Goal: Information Seeking & Learning: Compare options

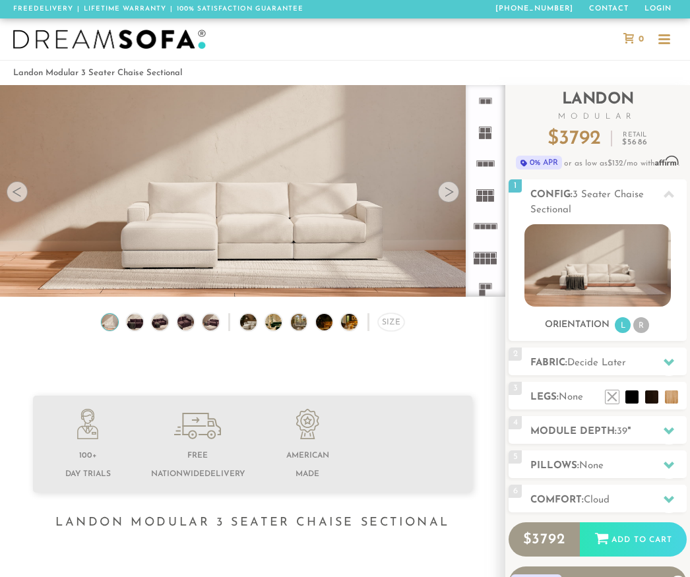
scroll to position [12861, 690]
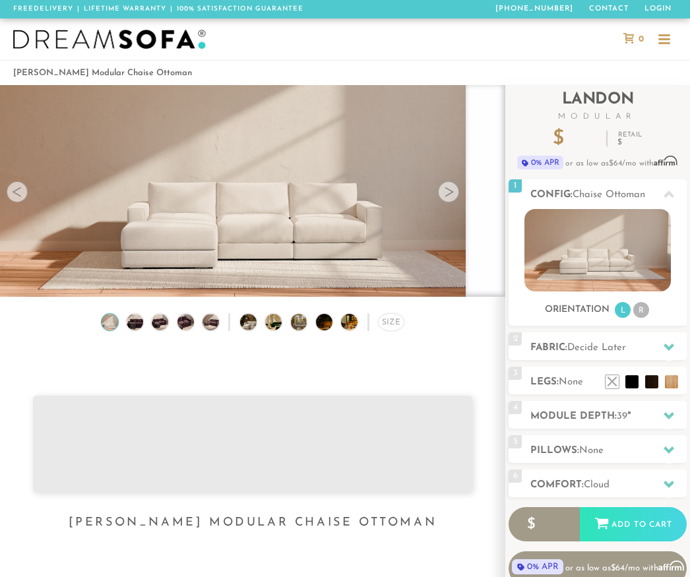
click at [442, 191] on div at bounding box center [448, 191] width 21 height 21
click at [446, 193] on div at bounding box center [448, 191] width 21 height 21
click at [460, 191] on video at bounding box center [252, 171] width 505 height 253
click at [453, 191] on div at bounding box center [448, 191] width 21 height 21
click at [453, 190] on div at bounding box center [448, 191] width 21 height 21
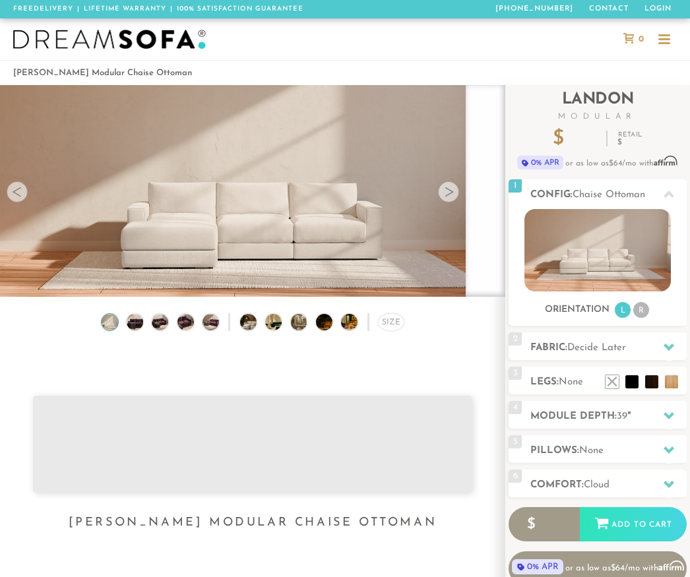
click at [23, 194] on div at bounding box center [17, 191] width 21 height 21
click at [26, 198] on video at bounding box center [252, 171] width 505 height 253
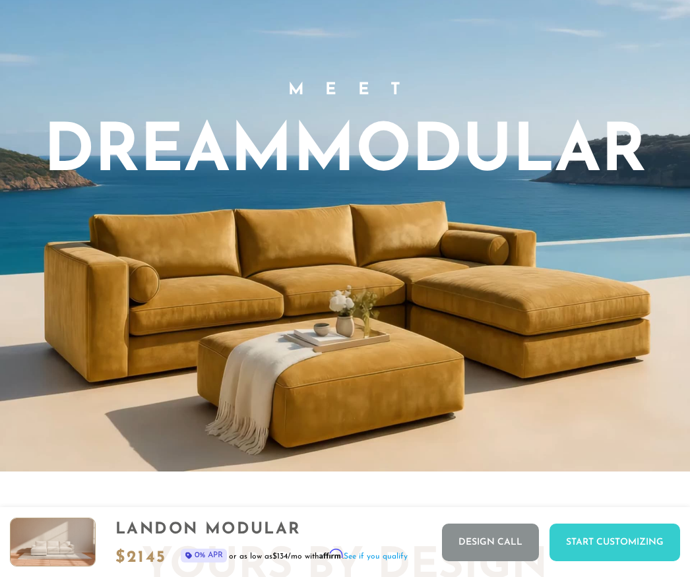
scroll to position [727, 0]
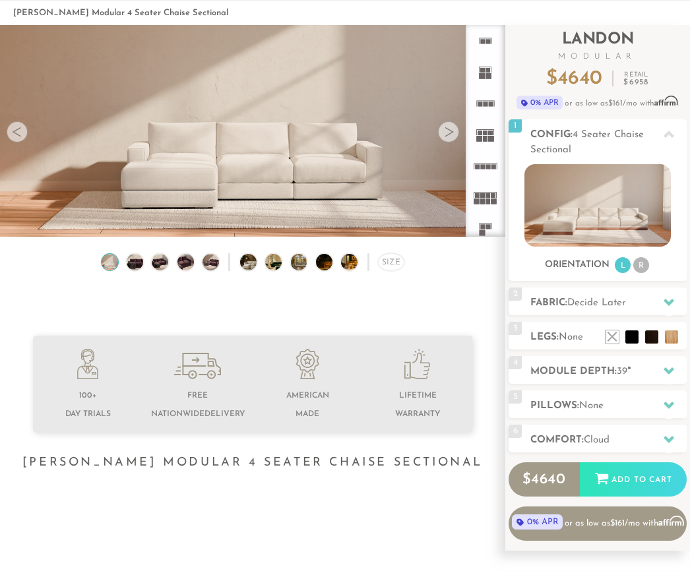
scroll to position [61, 0]
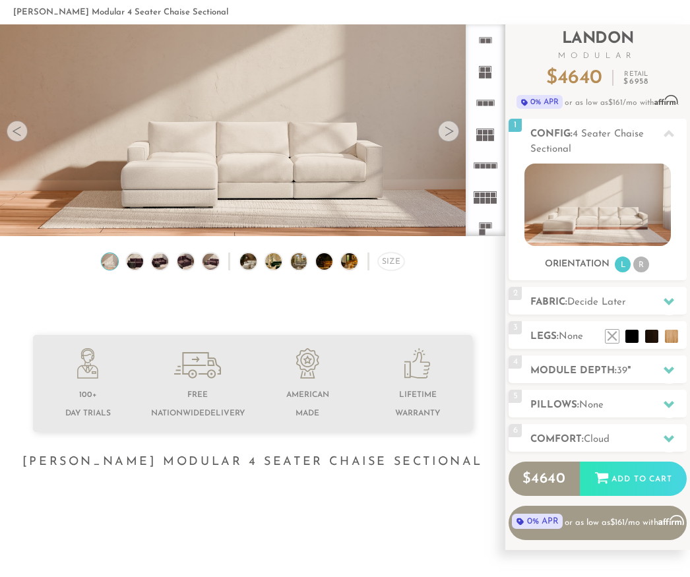
click at [317, 257] on img at bounding box center [330, 261] width 29 height 16
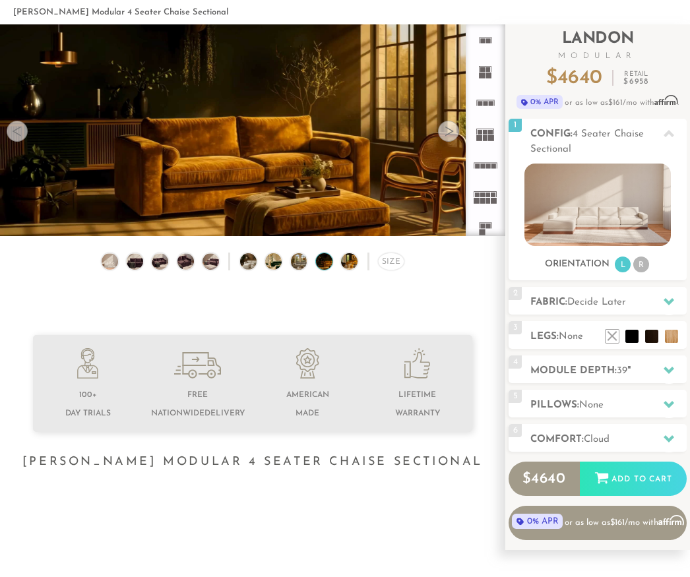
click at [255, 256] on img at bounding box center [254, 261] width 29 height 16
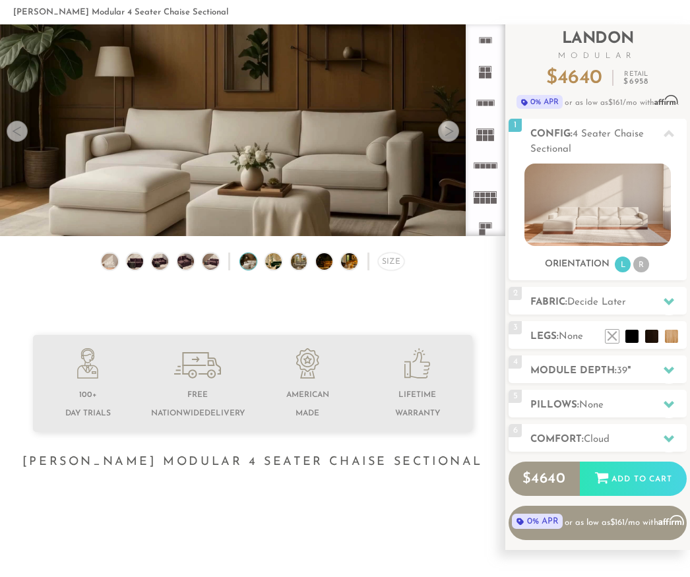
click at [193, 266] on img at bounding box center [185, 261] width 20 height 16
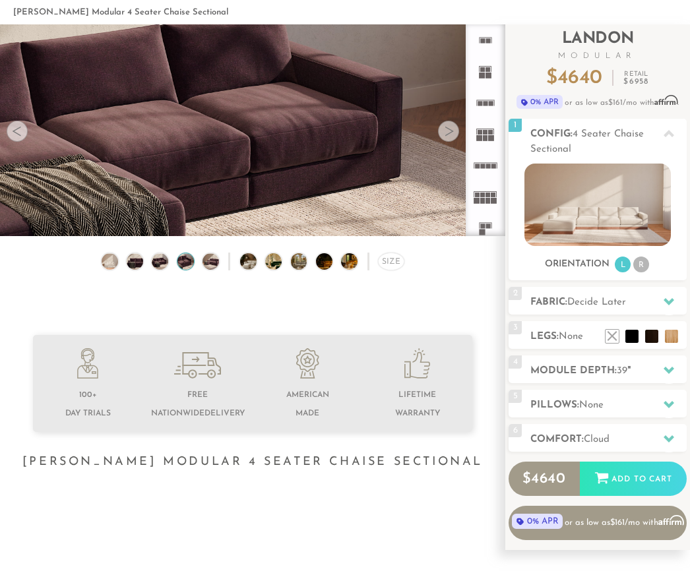
click at [111, 263] on img at bounding box center [110, 261] width 20 height 16
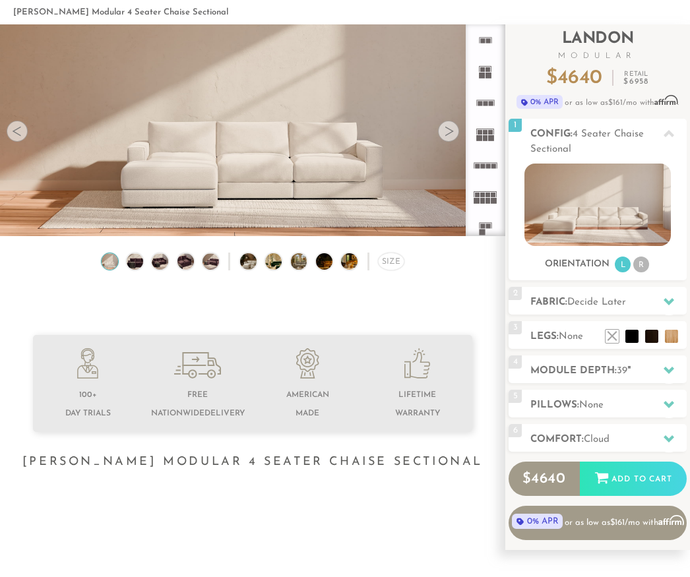
click at [142, 254] on img at bounding box center [135, 261] width 20 height 16
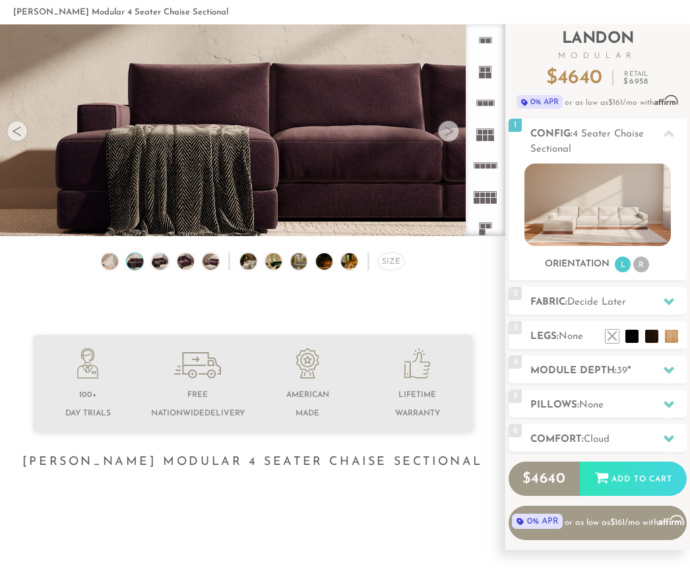
click at [240, 264] on img at bounding box center [254, 261] width 29 height 16
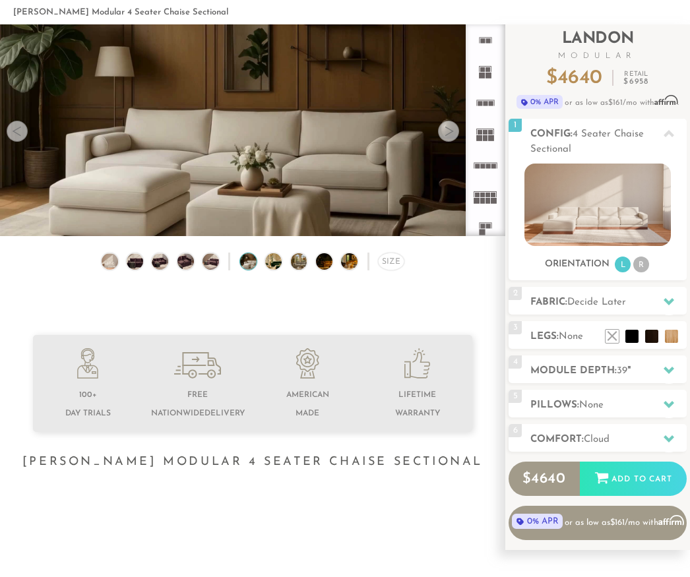
click at [614, 369] on h2 "Module Depth: 39 "" at bounding box center [608, 370] width 156 height 15
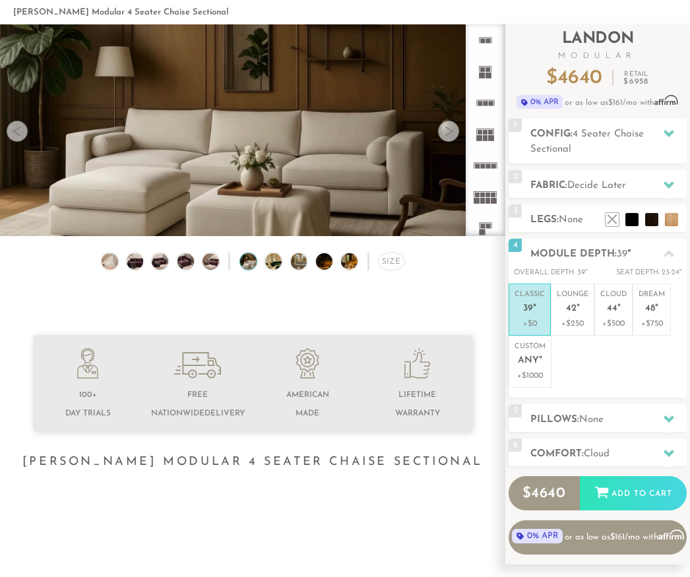
click at [658, 318] on p "+$750" at bounding box center [651, 324] width 26 height 12
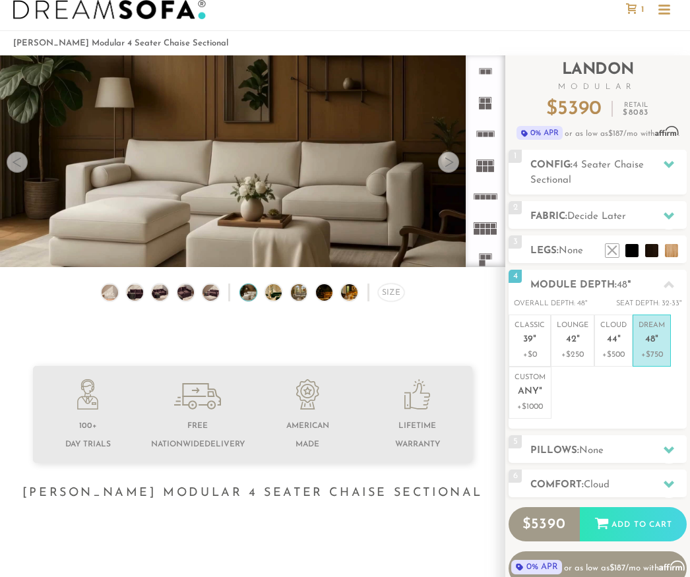
scroll to position [18, 0]
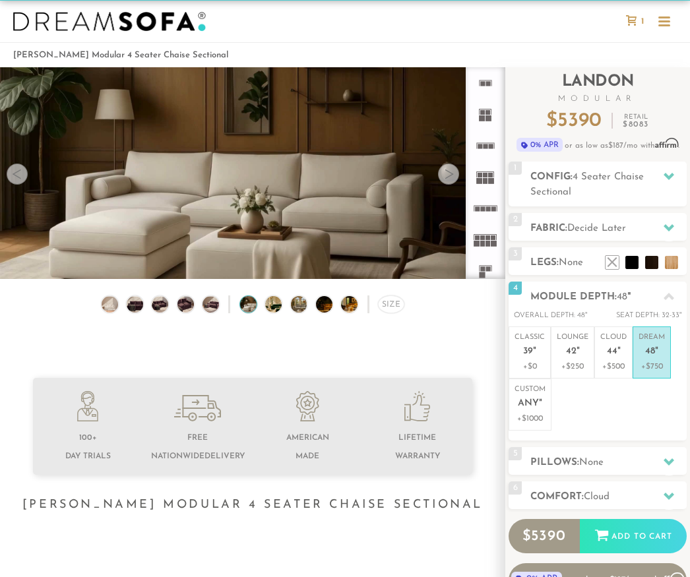
click at [578, 349] on em """ at bounding box center [577, 351] width 3 height 11
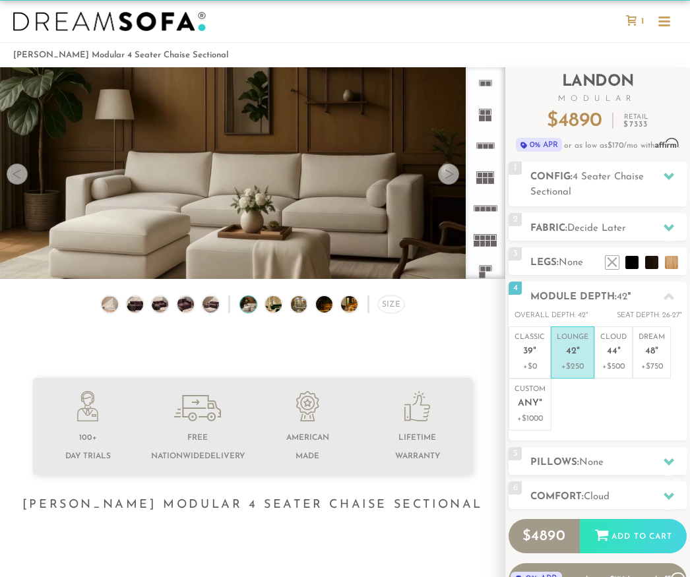
scroll to position [0, 0]
